Goal: Task Accomplishment & Management: Manage account settings

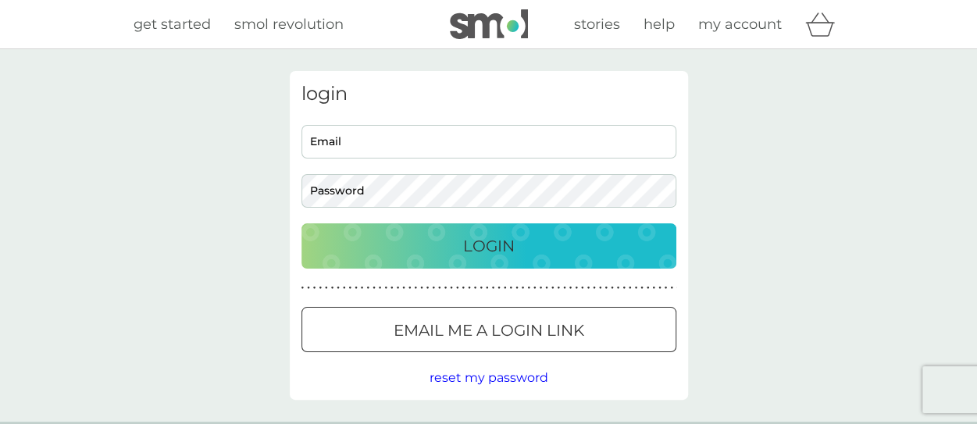
type input "florafarndell@live.co.uk"
click at [534, 244] on div "Login" at bounding box center [489, 246] width 344 height 25
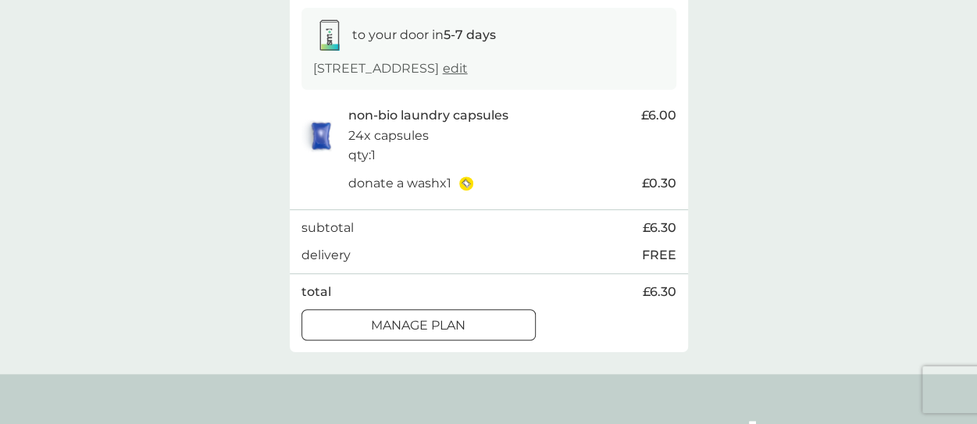
scroll to position [260, 0]
click at [476, 335] on button "Manage plan" at bounding box center [418, 323] width 234 height 31
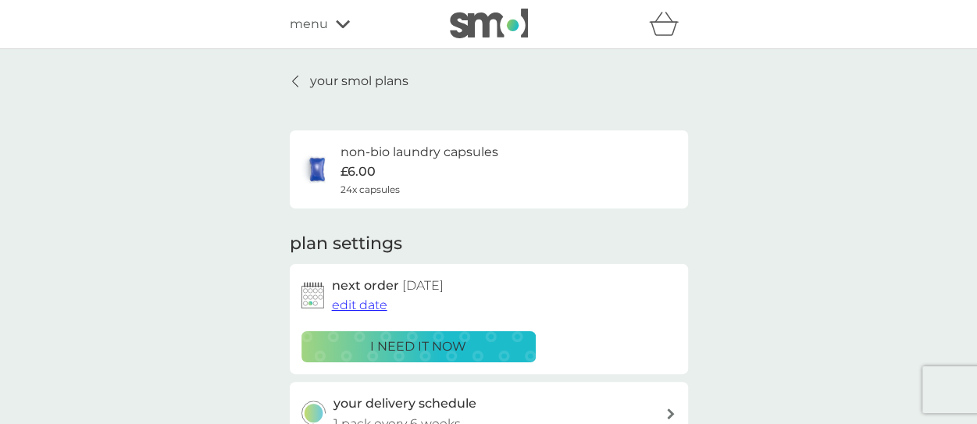
click at [350, 301] on span "edit date" at bounding box center [359, 305] width 55 height 15
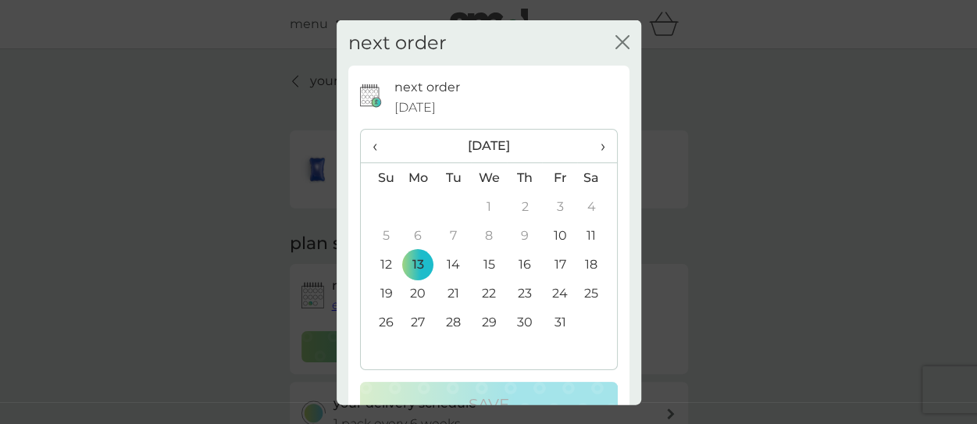
click at [590, 151] on span "›" at bounding box center [597, 146] width 16 height 33
click at [412, 274] on td "10" at bounding box center [419, 264] width 36 height 29
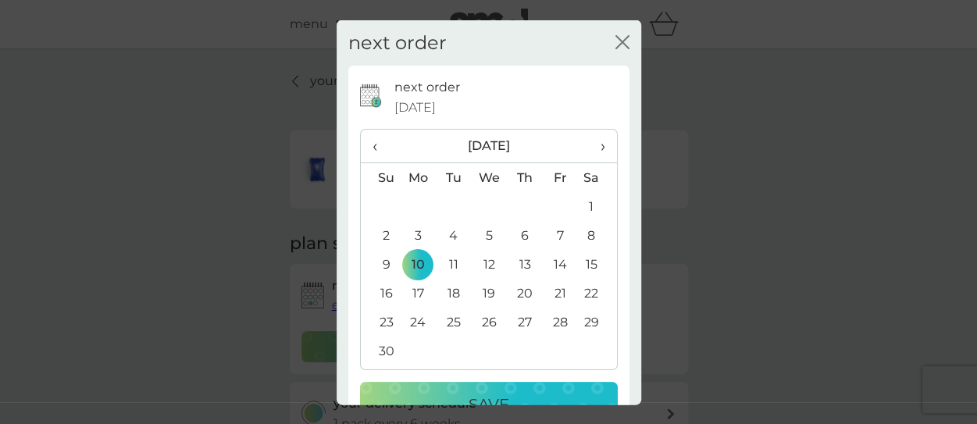
click at [503, 402] on p "Save" at bounding box center [489, 404] width 41 height 25
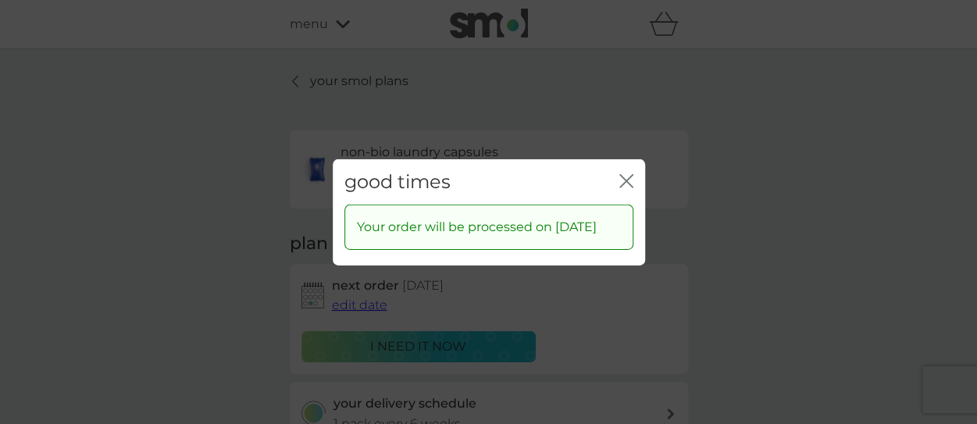
click at [617, 166] on div "good times close" at bounding box center [489, 182] width 312 height 46
click at [626, 173] on icon "close" at bounding box center [626, 180] width 14 height 14
